Goal: Task Accomplishment & Management: Use online tool/utility

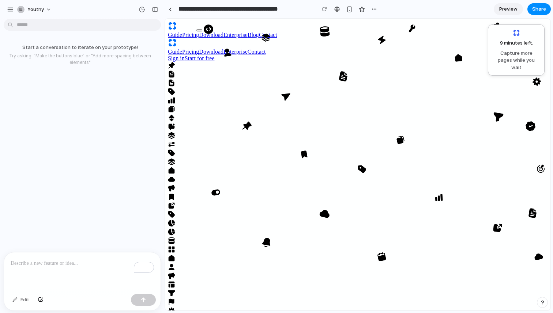
click at [40, 269] on div "To enrich screen reader interactions, please activate Accessibility in Grammarl…" at bounding box center [82, 272] width 156 height 39
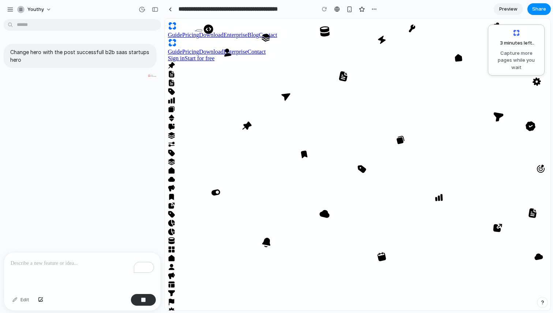
click at [72, 227] on div "Change hero with the post successfull b2b saas startups hero" at bounding box center [80, 137] width 160 height 230
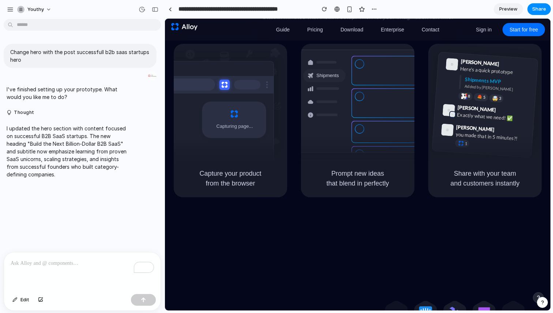
scroll to position [382, 0]
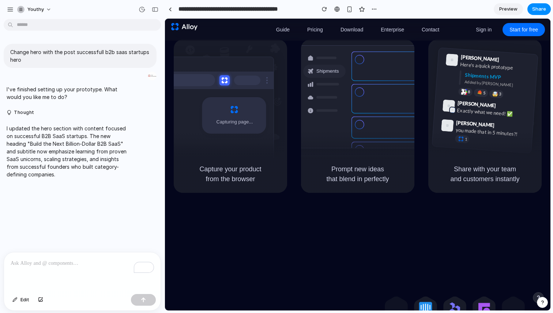
click at [17, 264] on p "To enrich screen reader interactions, please activate Accessibility in Grammarl…" at bounding box center [82, 263] width 143 height 9
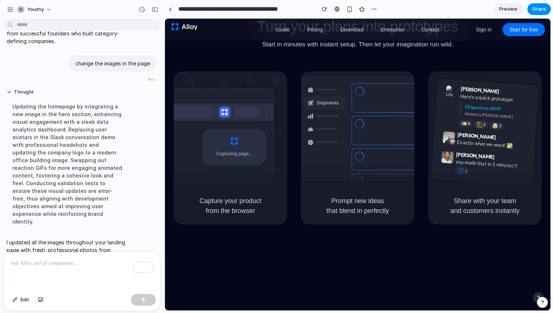
scroll to position [112, 0]
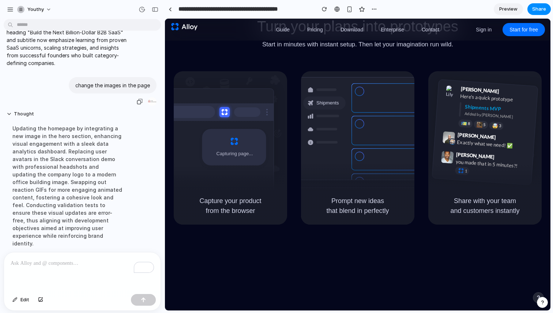
click at [93, 87] on p "change the images in the page" at bounding box center [112, 86] width 75 height 8
copy div "change the images in the page"
click at [66, 267] on p "To enrich screen reader interactions, please activate Accessibility in Grammarl…" at bounding box center [82, 263] width 143 height 9
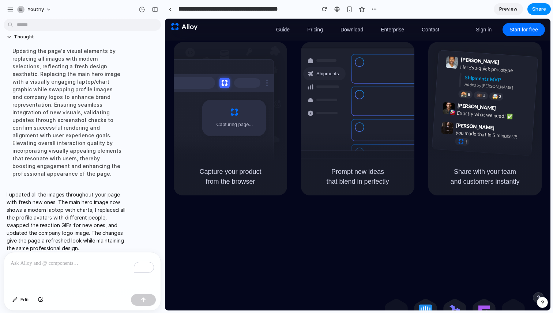
scroll to position [427, 0]
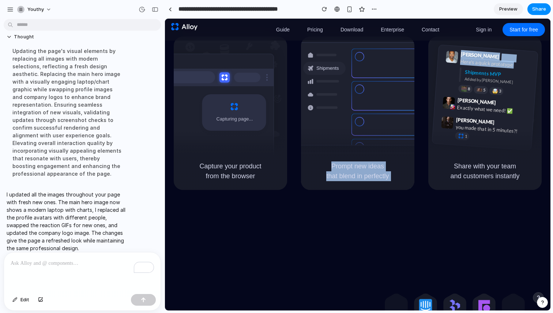
drag, startPoint x: 463, startPoint y: 84, endPoint x: 415, endPoint y: 99, distance: 49.8
click at [415, 99] on div "Capturing page Capture your product from the browser Shipments Container from […" at bounding box center [358, 114] width 368 height 154
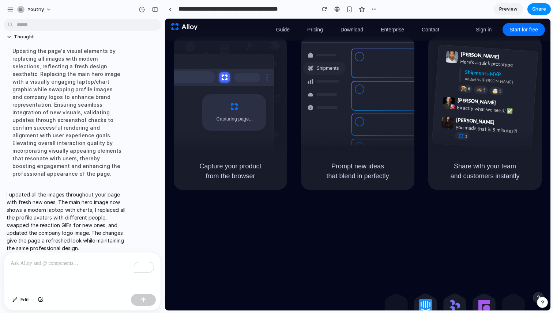
click at [411, 102] on div "Priority • 2-day • Dispatched" at bounding box center [406, 104] width 79 height 7
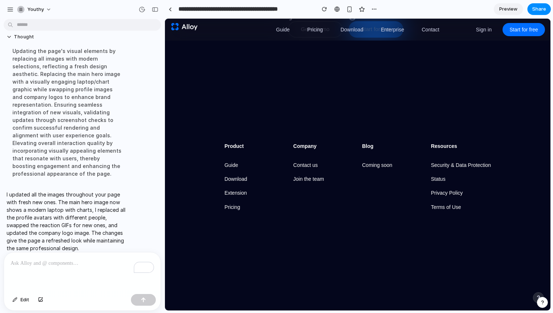
scroll to position [1236, 0]
